Goal: Task Accomplishment & Management: Use online tool/utility

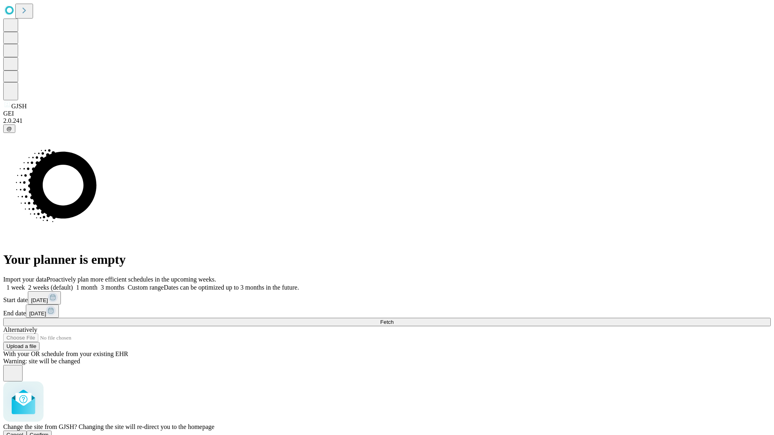
click at [49, 432] on span "Confirm" at bounding box center [39, 435] width 19 height 6
click at [98, 284] on label "1 month" at bounding box center [85, 287] width 25 height 7
click at [393, 319] on span "Fetch" at bounding box center [386, 322] width 13 height 6
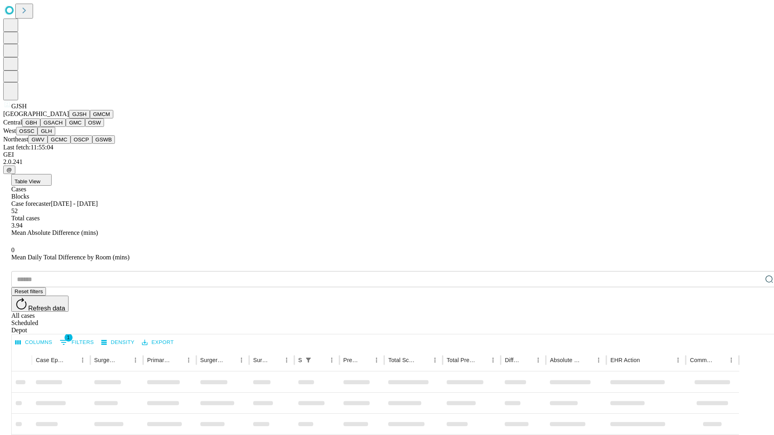
click at [90, 118] on button "GMCM" at bounding box center [101, 114] width 23 height 8
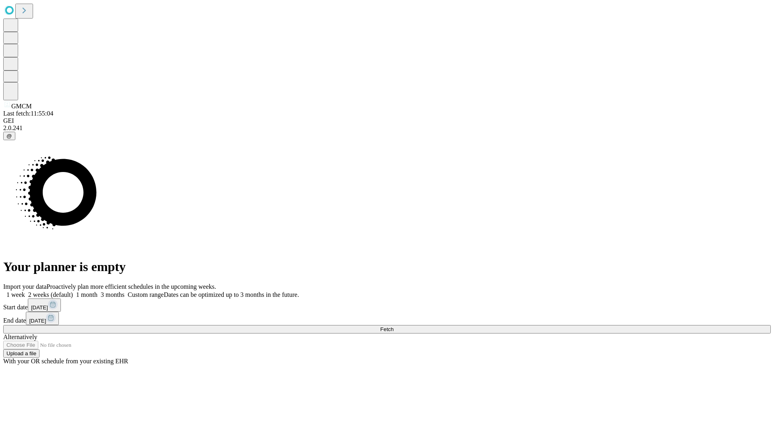
click at [393, 326] on span "Fetch" at bounding box center [386, 329] width 13 height 6
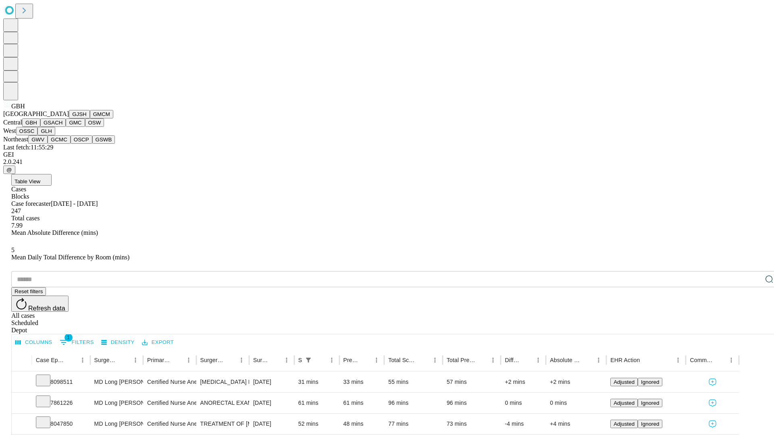
click at [62, 127] on button "GSACH" at bounding box center [52, 122] width 25 height 8
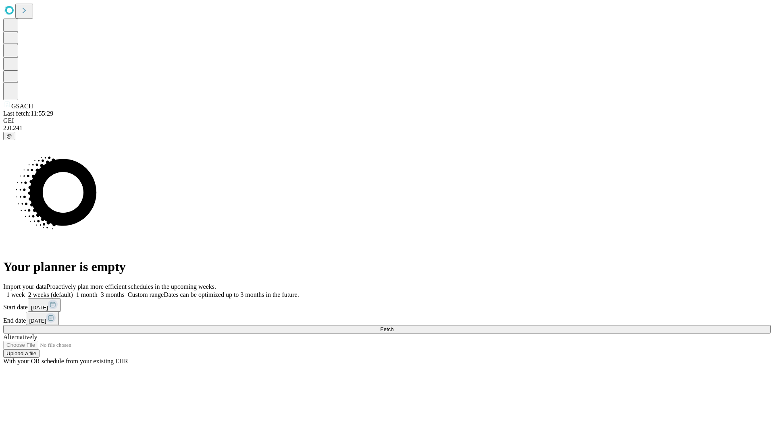
click at [98, 291] on label "1 month" at bounding box center [85, 294] width 25 height 7
click at [393, 326] on span "Fetch" at bounding box center [386, 329] width 13 height 6
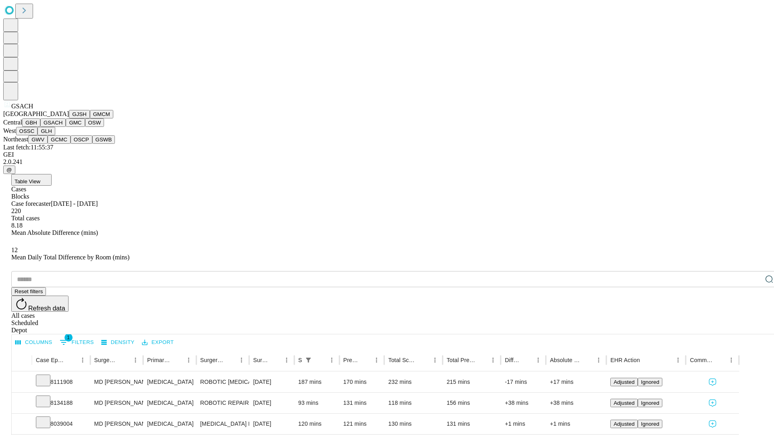
click at [66, 127] on button "GMC" at bounding box center [75, 122] width 19 height 8
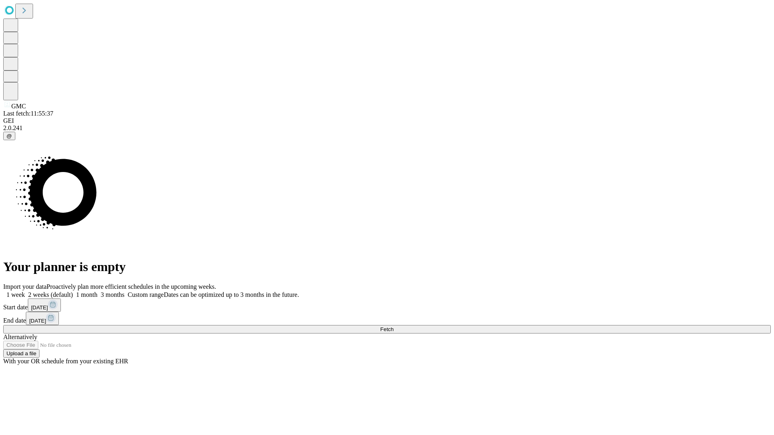
click at [98, 291] on label "1 month" at bounding box center [85, 294] width 25 height 7
click at [393, 326] on span "Fetch" at bounding box center [386, 329] width 13 height 6
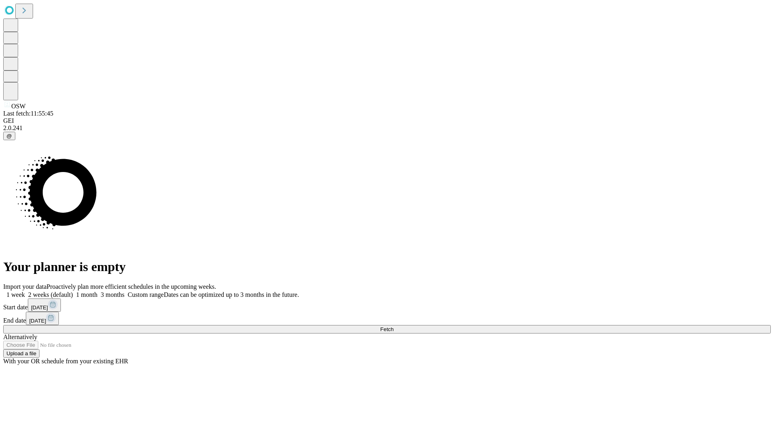
click at [393, 326] on span "Fetch" at bounding box center [386, 329] width 13 height 6
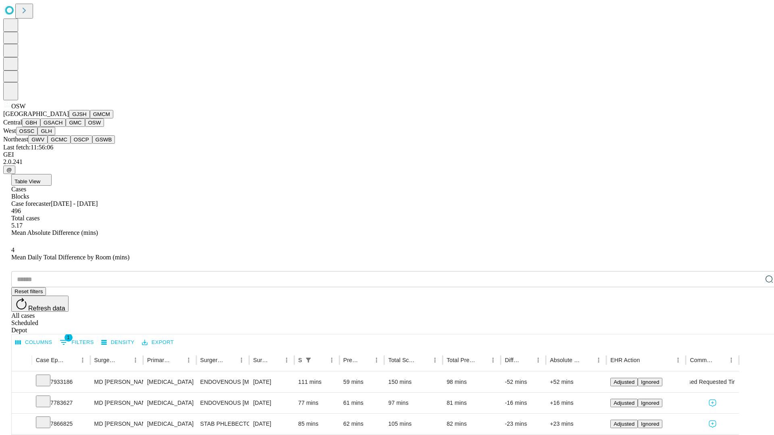
click at [38, 135] on button "OSSC" at bounding box center [27, 131] width 22 height 8
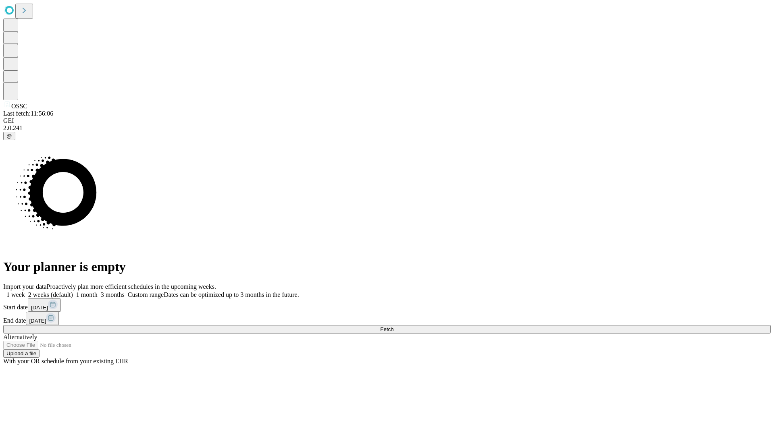
click at [98, 291] on label "1 month" at bounding box center [85, 294] width 25 height 7
click at [393, 326] on span "Fetch" at bounding box center [386, 329] width 13 height 6
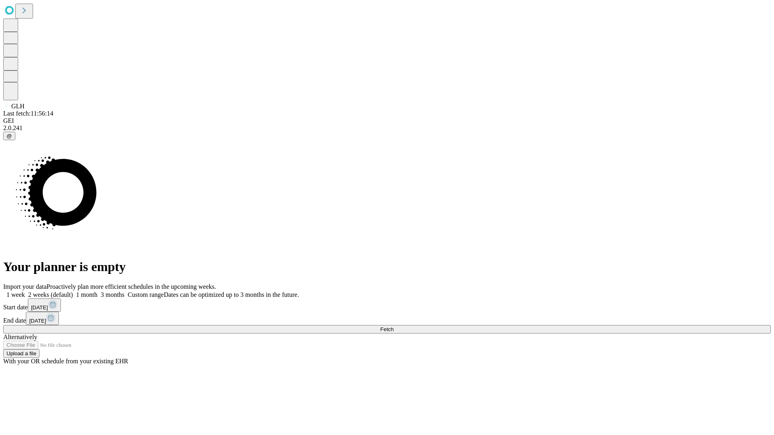
click at [98, 291] on label "1 month" at bounding box center [85, 294] width 25 height 7
click at [393, 326] on span "Fetch" at bounding box center [386, 329] width 13 height 6
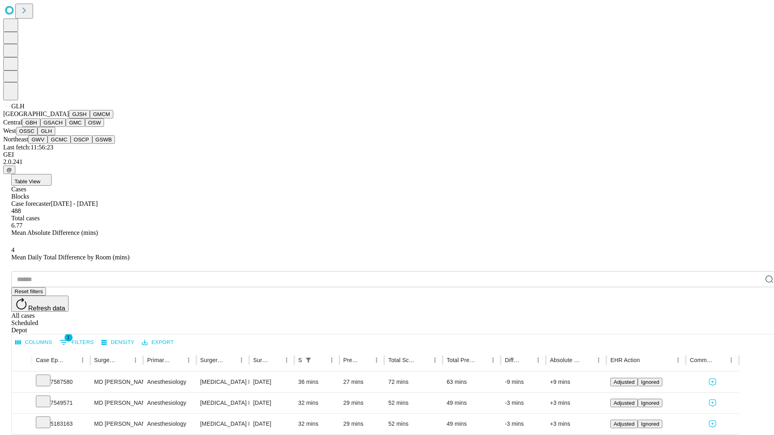
click at [48, 144] on button "GWV" at bounding box center [37, 139] width 19 height 8
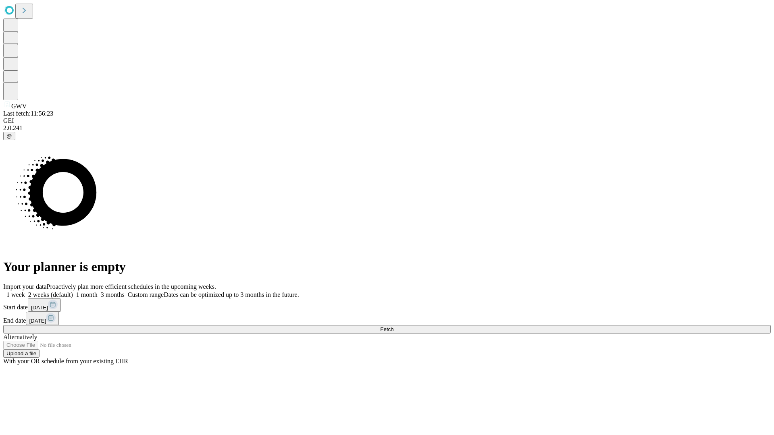
click at [98, 291] on label "1 month" at bounding box center [85, 294] width 25 height 7
click at [393, 326] on span "Fetch" at bounding box center [386, 329] width 13 height 6
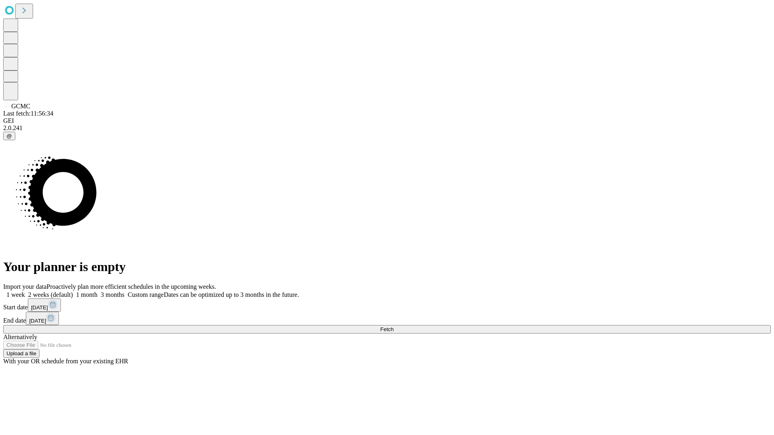
click at [98, 291] on label "1 month" at bounding box center [85, 294] width 25 height 7
click at [393, 326] on span "Fetch" at bounding box center [386, 329] width 13 height 6
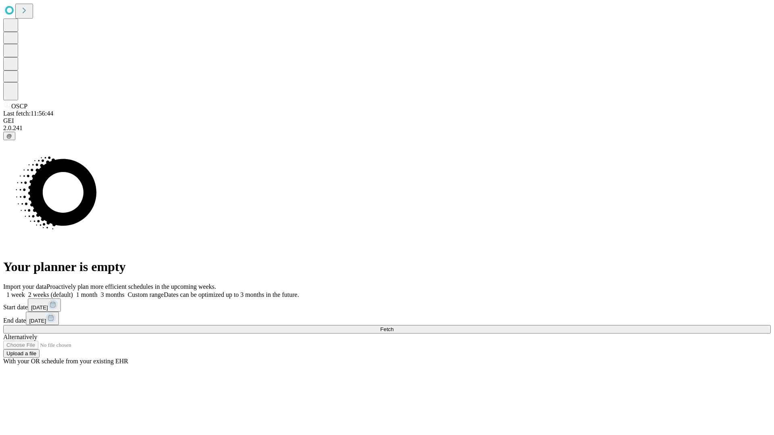
click at [98, 291] on label "1 month" at bounding box center [85, 294] width 25 height 7
click at [393, 326] on span "Fetch" at bounding box center [386, 329] width 13 height 6
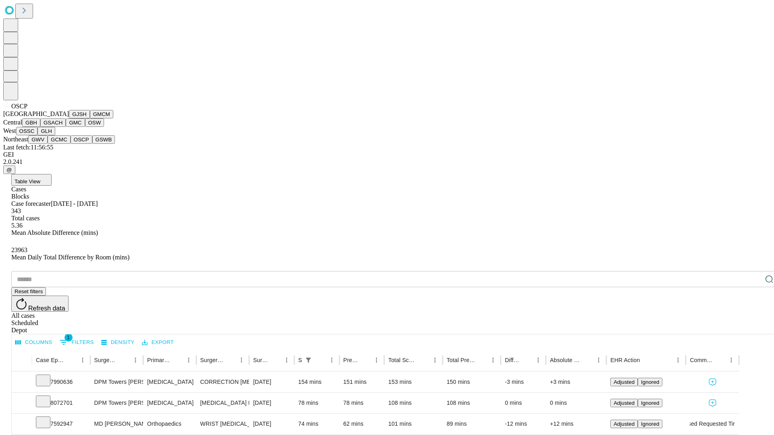
click at [92, 144] on button "GSWB" at bounding box center [103, 139] width 23 height 8
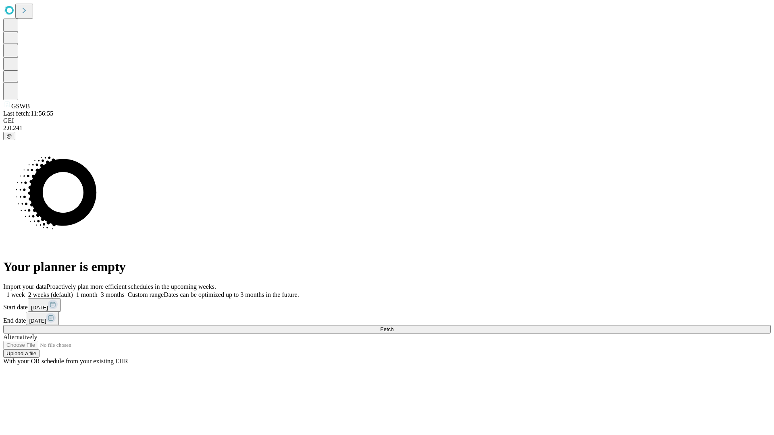
click at [98, 291] on label "1 month" at bounding box center [85, 294] width 25 height 7
click at [393, 326] on span "Fetch" at bounding box center [386, 329] width 13 height 6
